Goal: Task Accomplishment & Management: Manage account settings

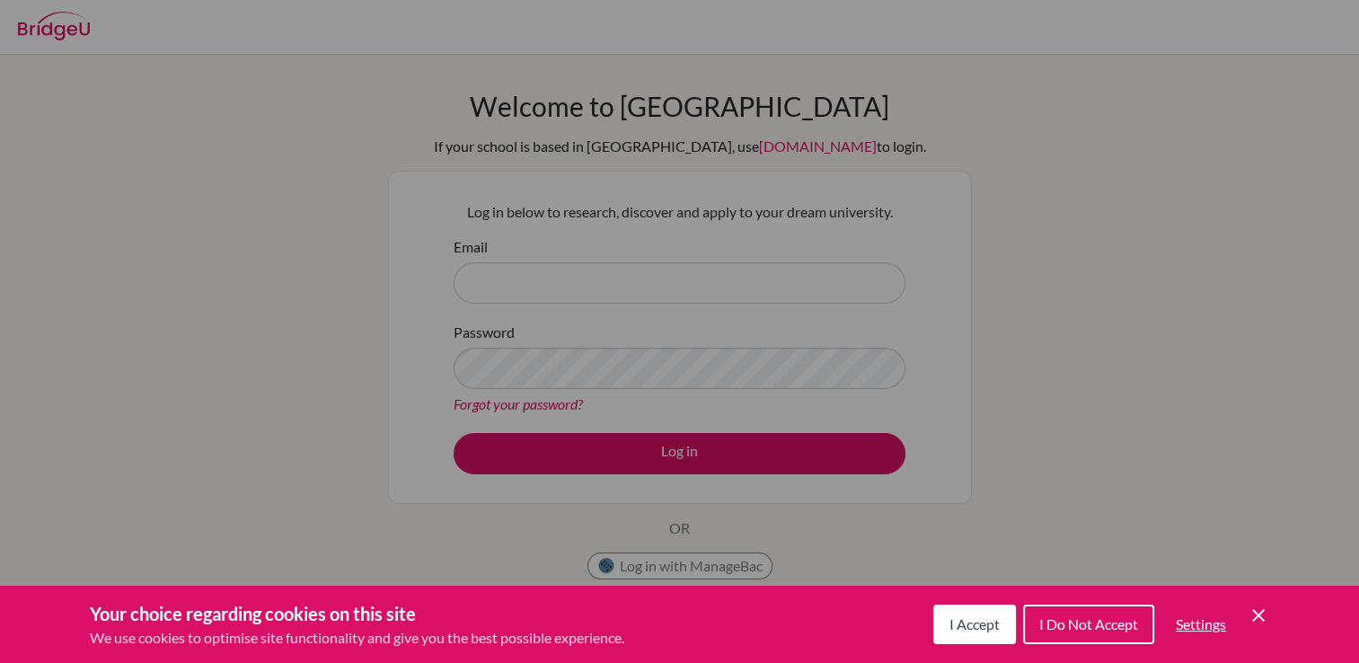
click at [1202, 633] on span "Settings" at bounding box center [1201, 623] width 50 height 17
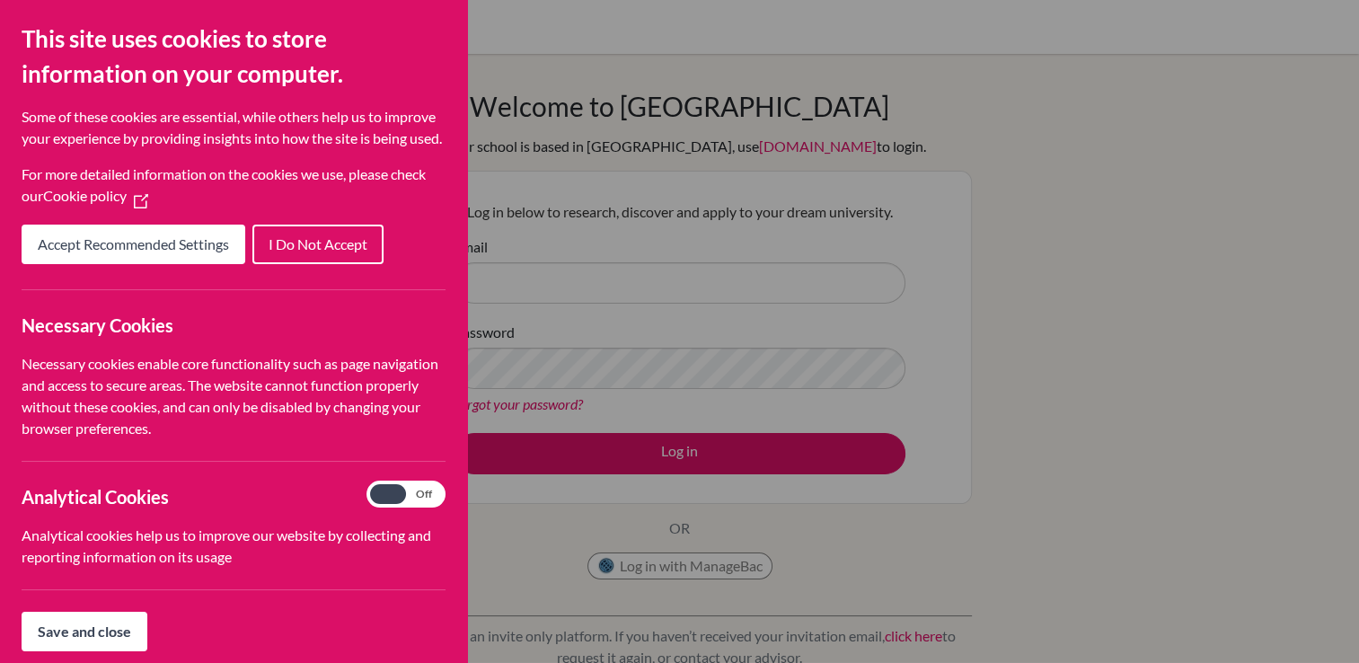
click at [133, 252] on span "Accept Recommended Settings" at bounding box center [133, 243] width 191 height 17
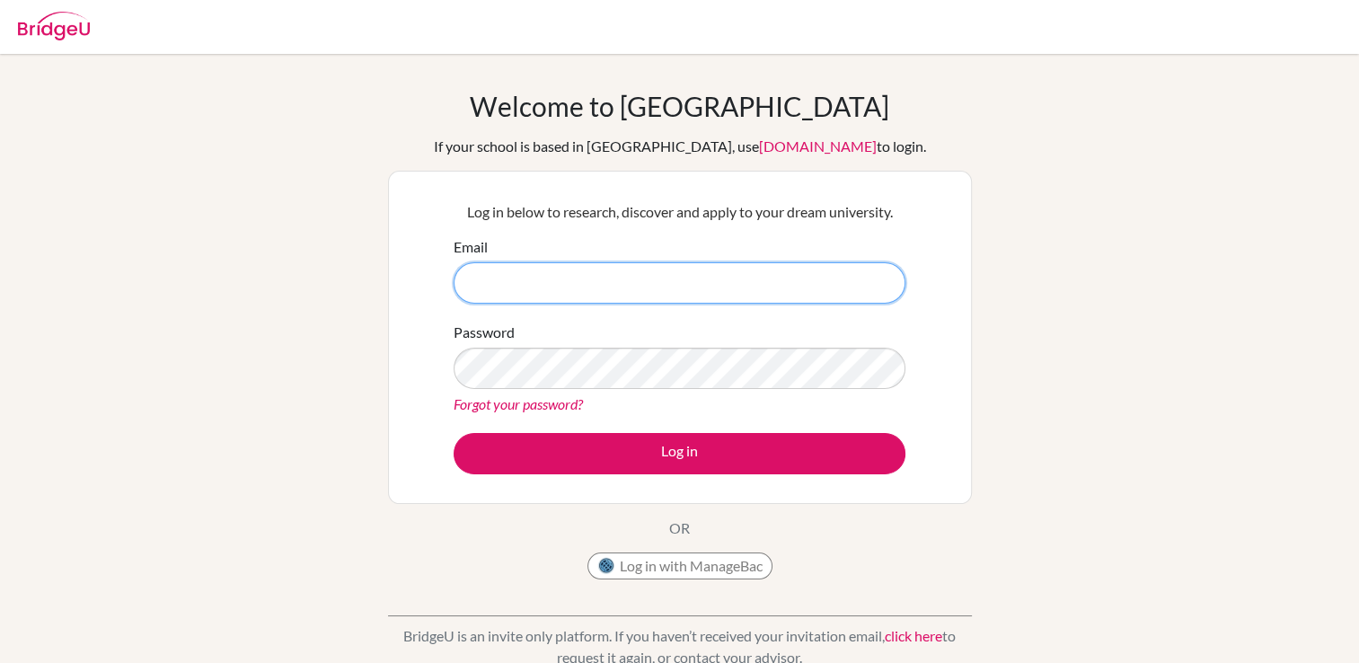
click at [645, 276] on input "Email" at bounding box center [680, 282] width 452 height 41
type input "[EMAIL_ADDRESS][DOMAIN_NAME]"
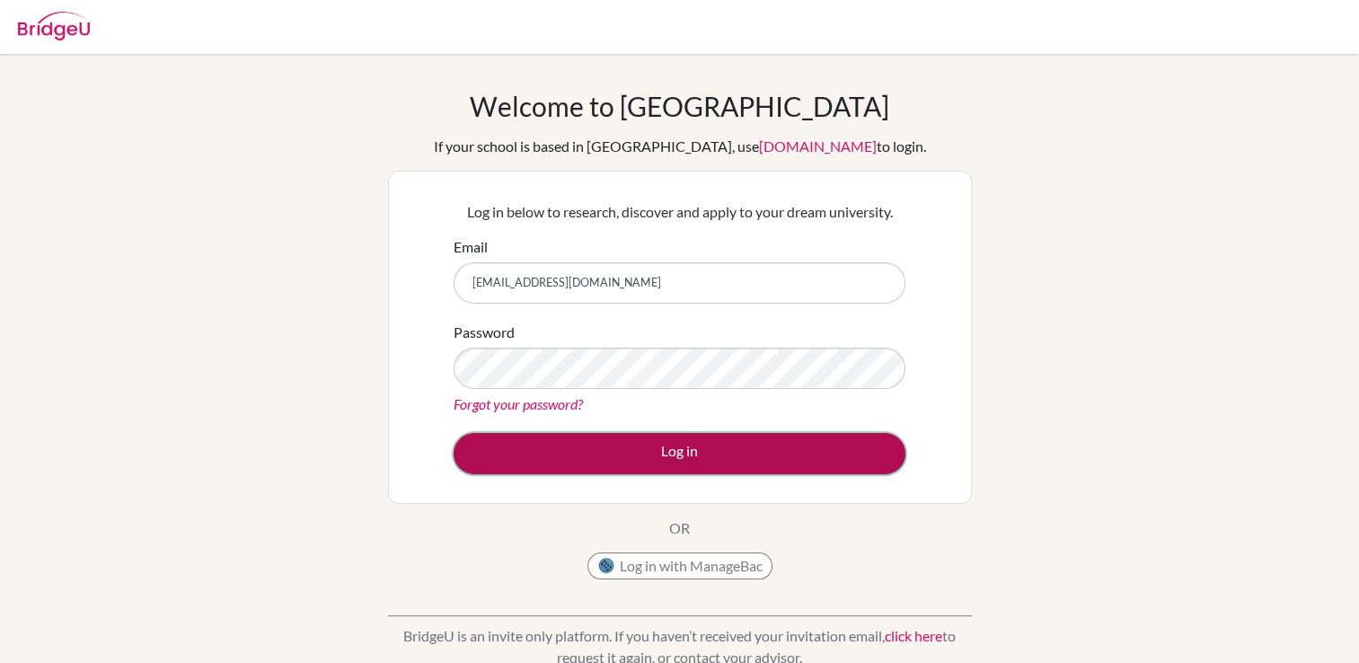
click at [625, 455] on button "Log in" at bounding box center [680, 453] width 452 height 41
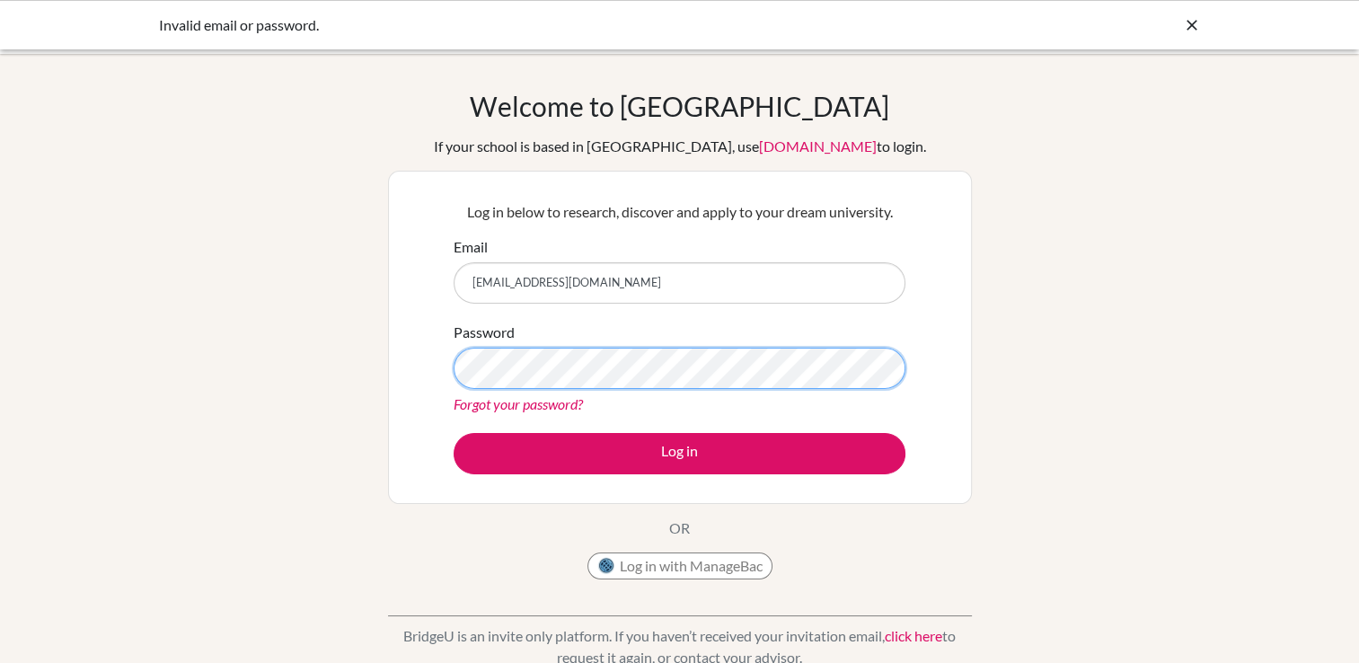
click at [454, 433] on button "Log in" at bounding box center [680, 453] width 452 height 41
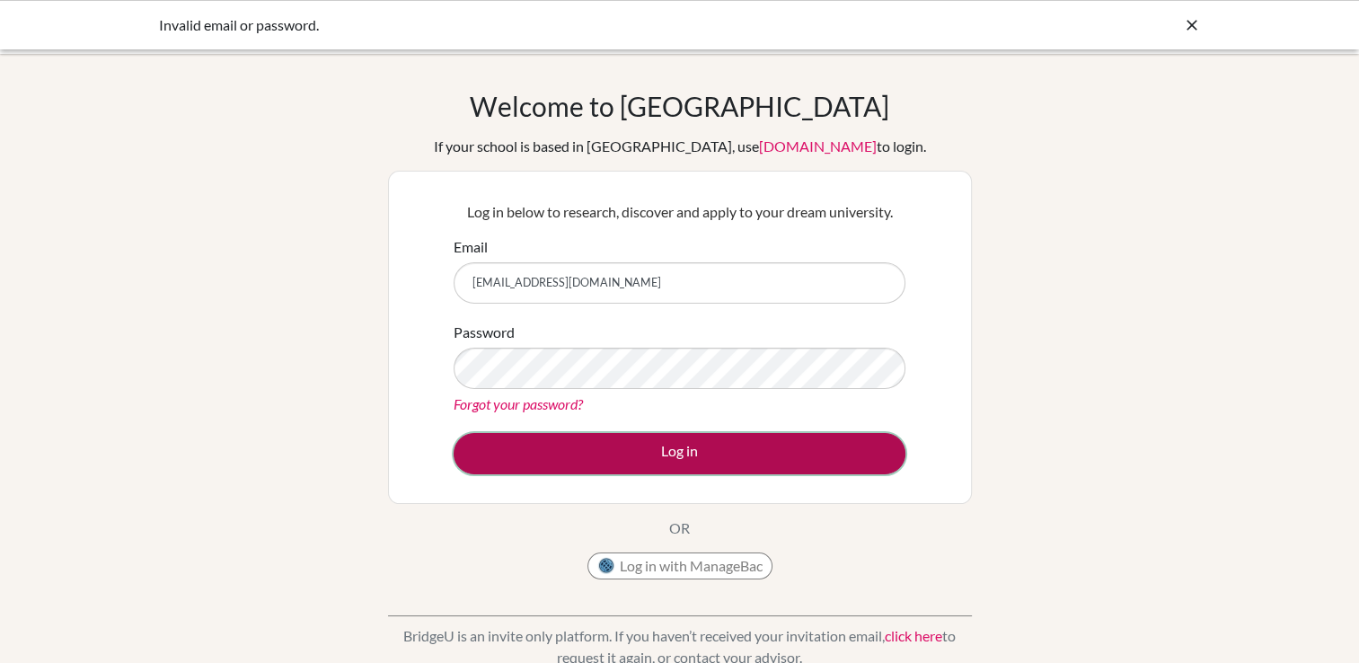
click at [794, 461] on button "Log in" at bounding box center [680, 453] width 452 height 41
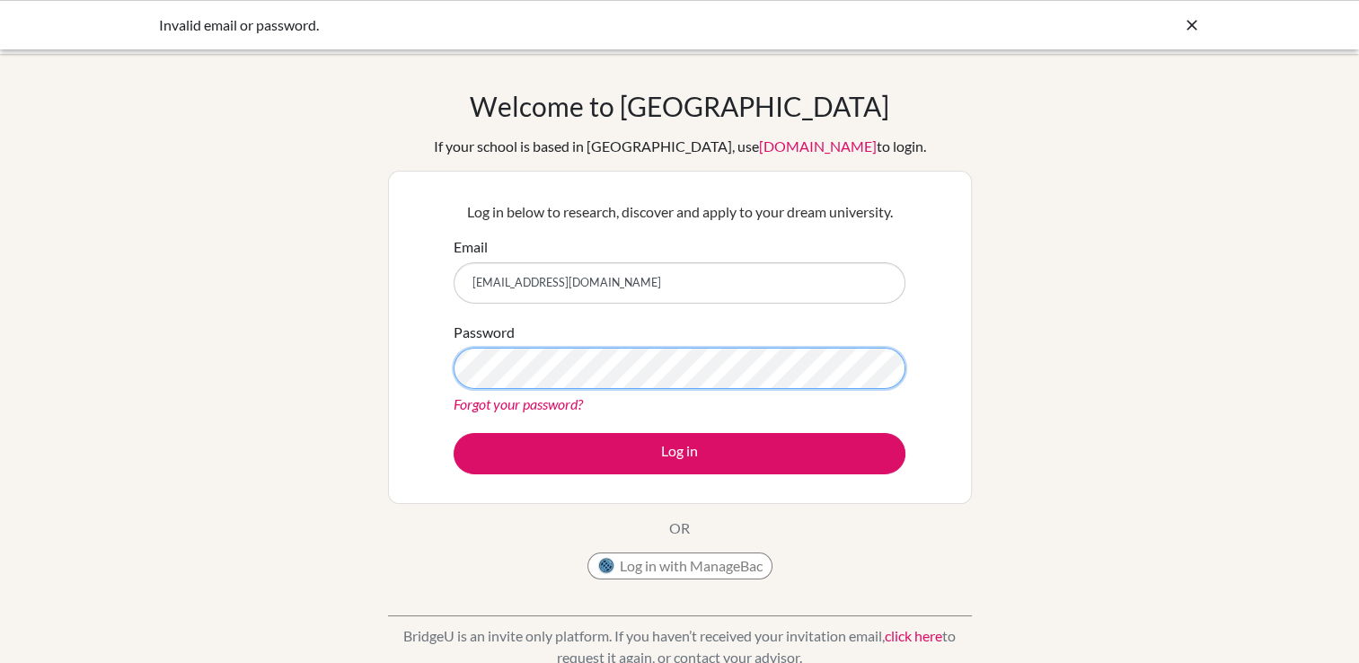
click at [454, 433] on button "Log in" at bounding box center [680, 453] width 452 height 41
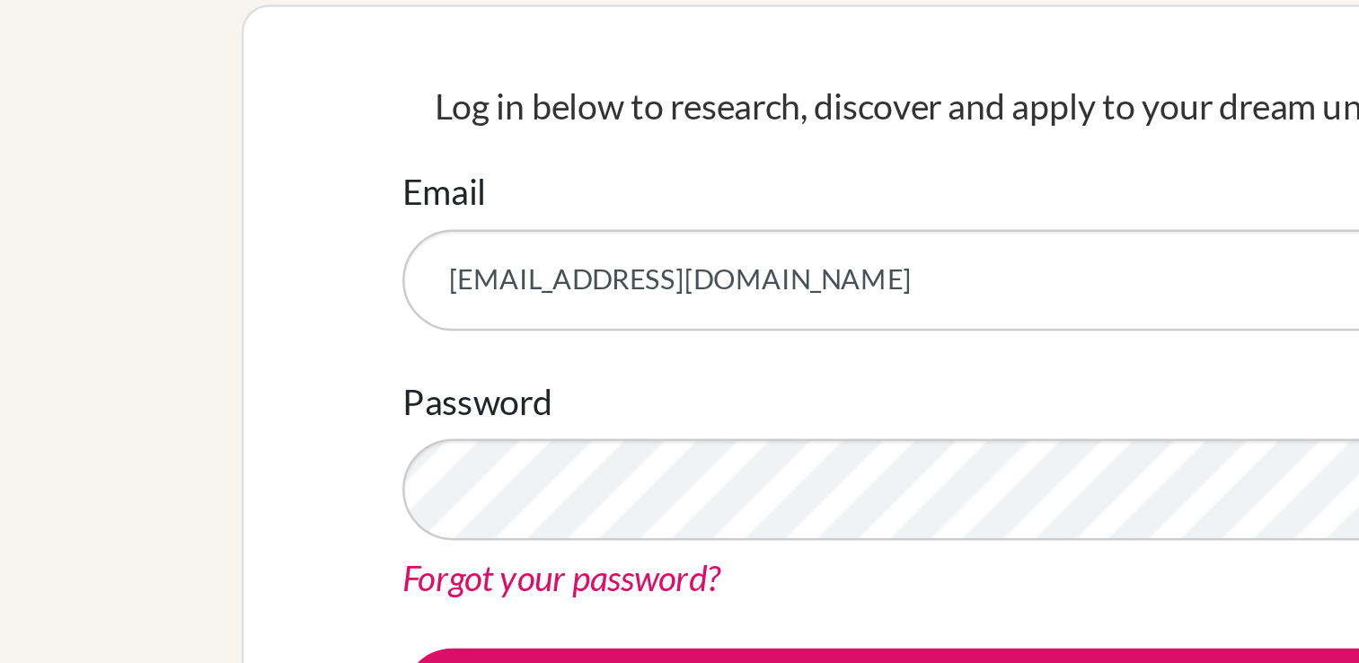
click at [619, 280] on input "[EMAIL_ADDRESS][DOMAIN_NAME]" at bounding box center [680, 282] width 452 height 41
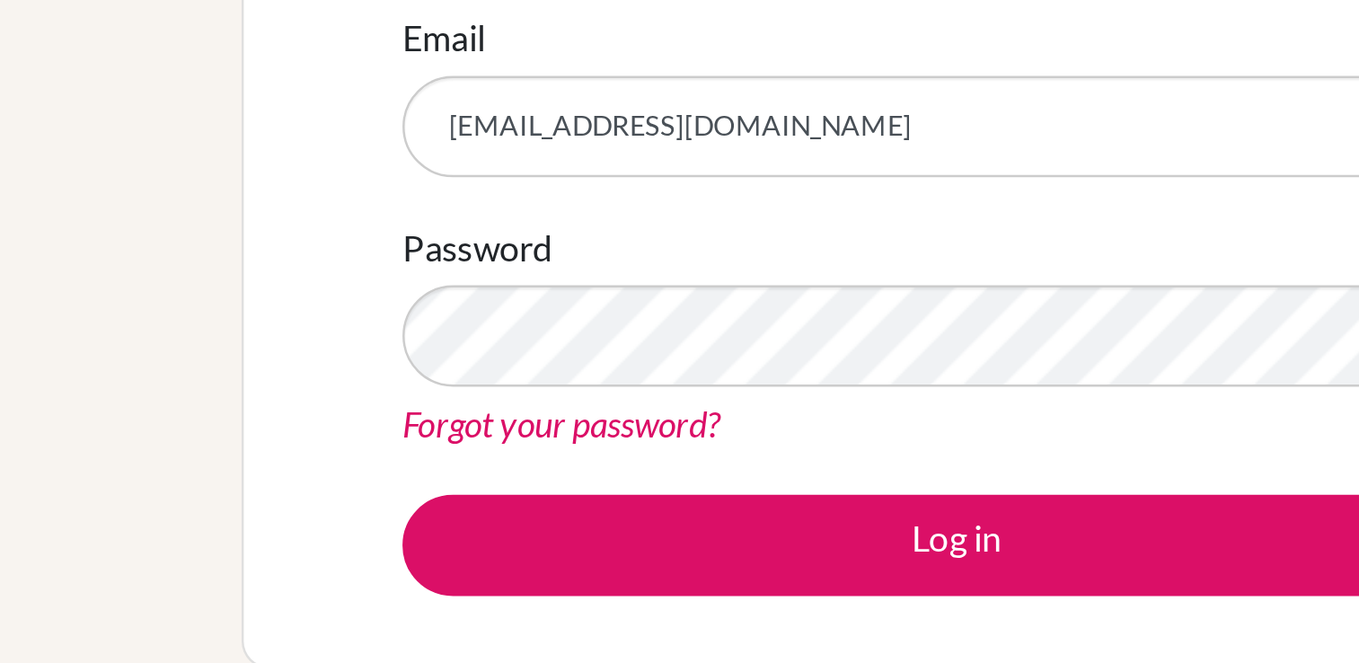
type input "[EMAIL_ADDRESS][DOMAIN_NAME]"
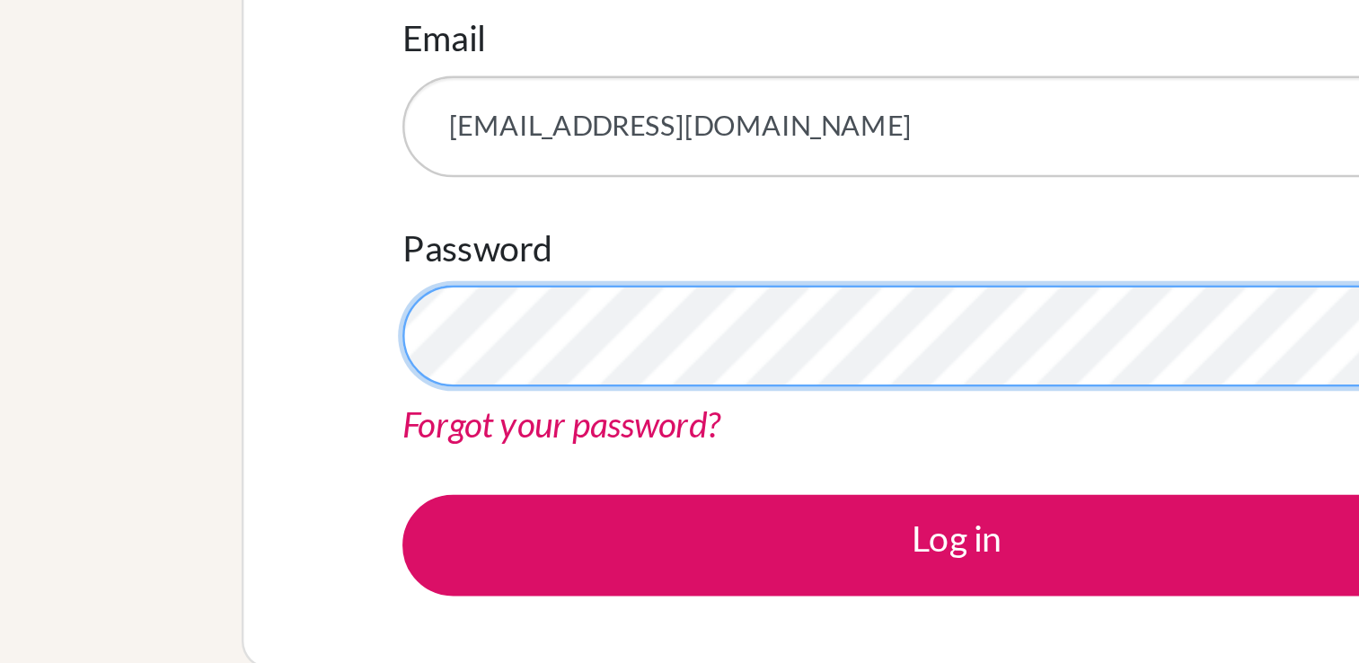
click at [454, 433] on button "Log in" at bounding box center [680, 453] width 452 height 41
